Goal: Obtain resource: Obtain resource

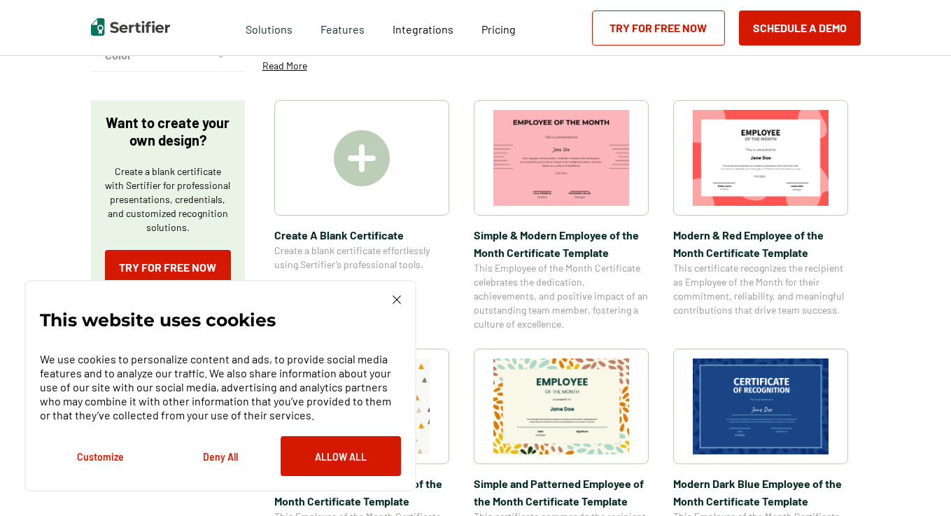
scroll to position [420, 0]
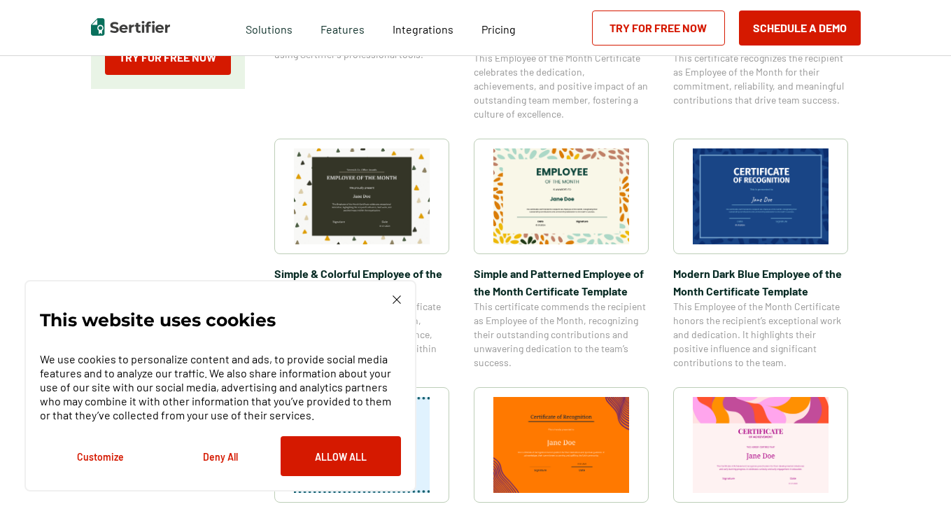
click at [401, 300] on div "This website uses cookies We use cookies to personalize content and ads, to pro…" at bounding box center [220, 385] width 392 height 211
click at [397, 300] on img at bounding box center [397, 299] width 8 height 8
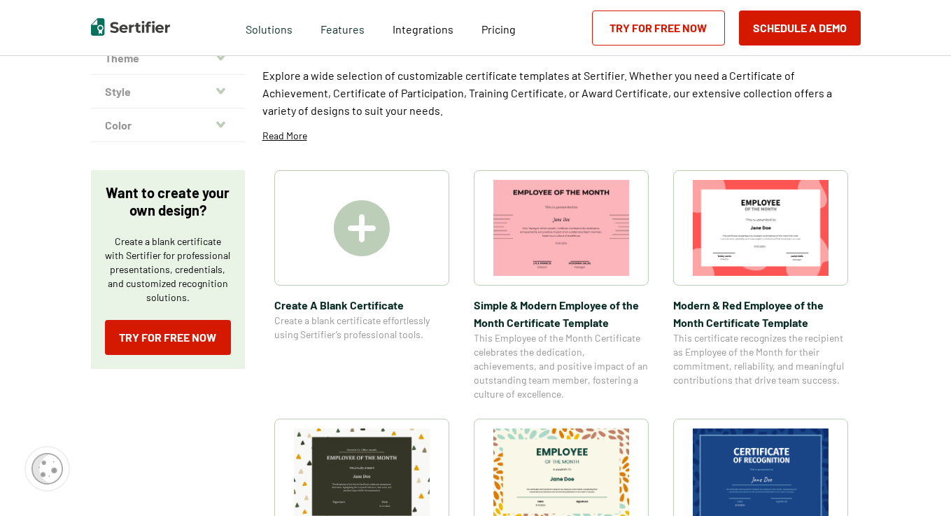
scroll to position [280, 0]
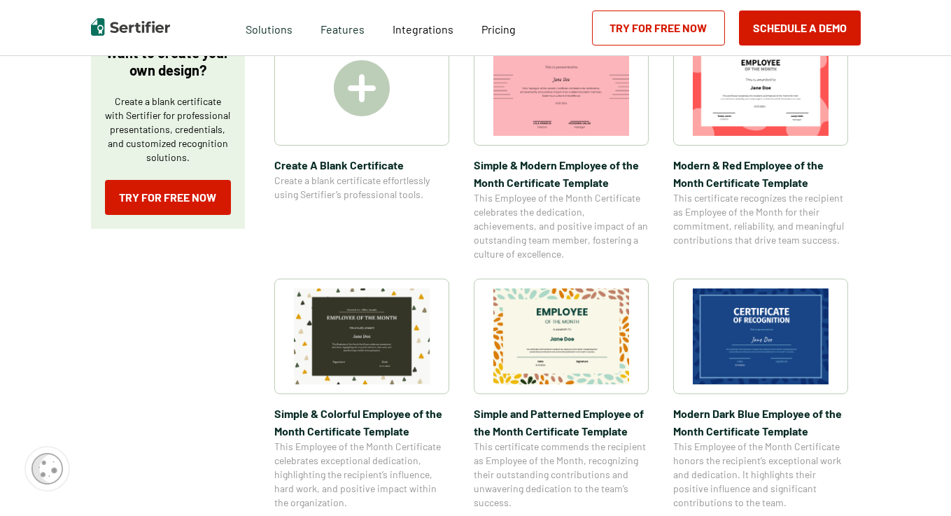
click at [735, 332] on img at bounding box center [761, 336] width 136 height 96
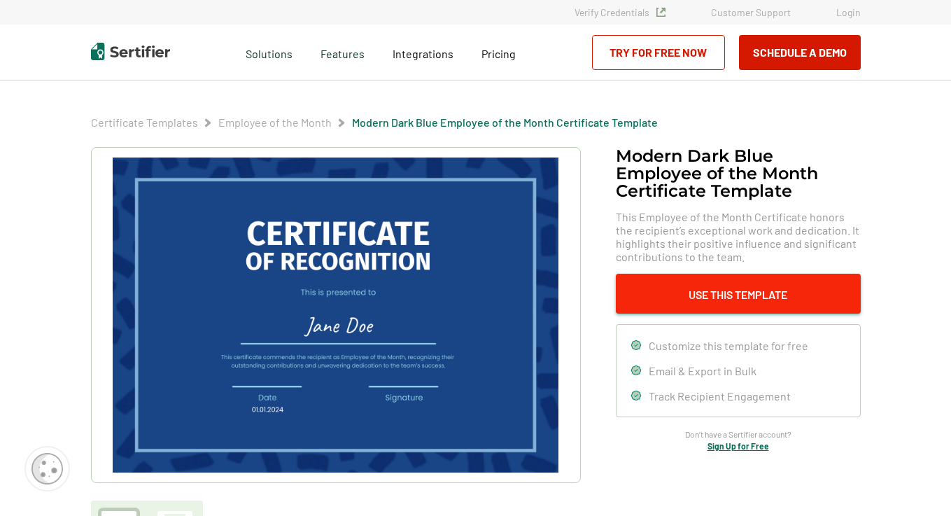
click at [680, 297] on button "Use This Template" at bounding box center [738, 294] width 245 height 40
